Goal: Task Accomplishment & Management: Use online tool/utility

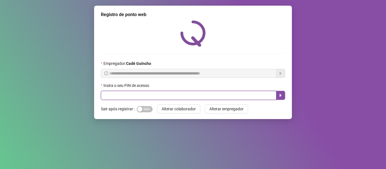
click at [179, 95] on input "text" at bounding box center [189, 95] width 176 height 9
type input "*****"
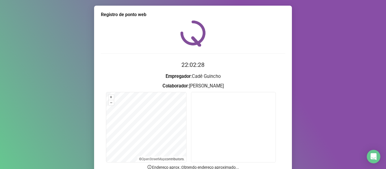
click at [230, 7] on div "Registro de ponto web 22:02:28 Empregador : [PERSON_NAME] : [PERSON_NAME] + – ⇧…" at bounding box center [193, 110] width 198 height 208
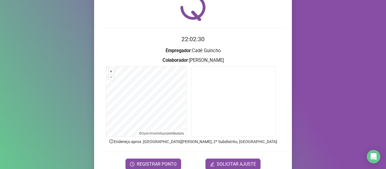
scroll to position [51, 0]
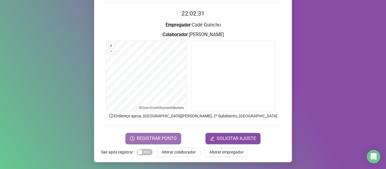
click at [146, 136] on span "REGISTRAR PONTO" at bounding box center [157, 138] width 40 height 7
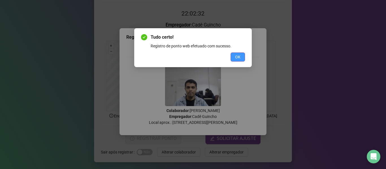
click at [240, 59] on span "OK" at bounding box center [237, 57] width 5 height 6
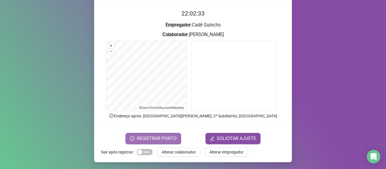
click at [157, 138] on span "REGISTRAR PONTO" at bounding box center [157, 138] width 40 height 7
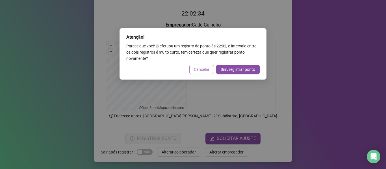
click at [206, 70] on span "Cancelar" at bounding box center [202, 69] width 16 height 6
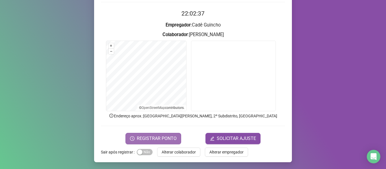
click at [151, 140] on span "REGISTRAR PONTO" at bounding box center [157, 138] width 40 height 7
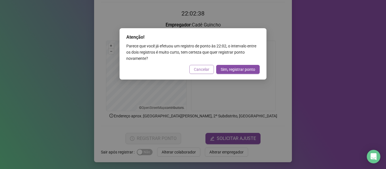
click at [198, 70] on span "Cancelar" at bounding box center [202, 69] width 16 height 6
